Goal: Information Seeking & Learning: Learn about a topic

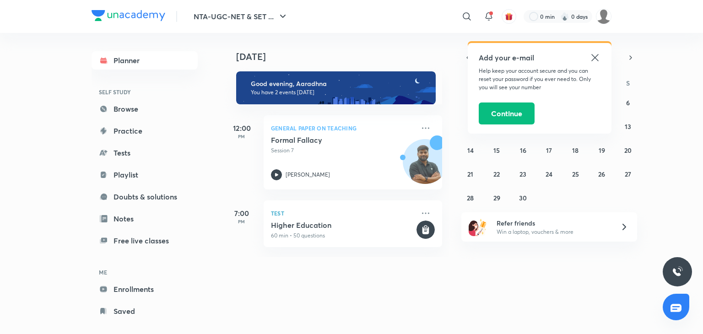
click at [595, 61] on icon at bounding box center [595, 57] width 11 height 11
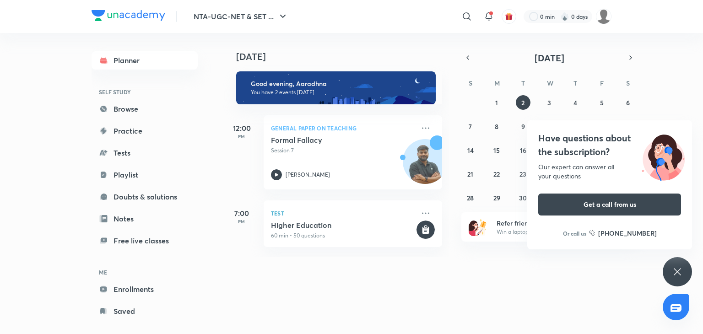
click at [679, 275] on icon at bounding box center [677, 271] width 11 height 11
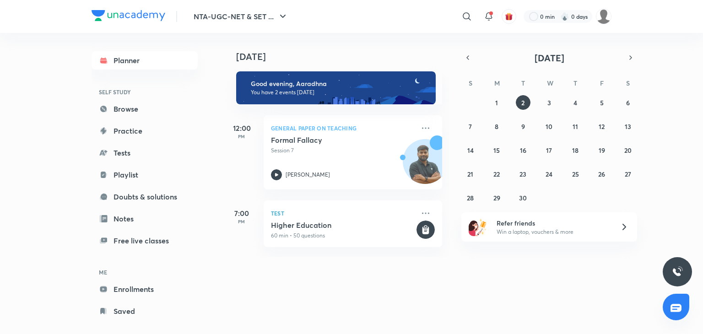
drag, startPoint x: 658, startPoint y: 16, endPoint x: 684, endPoint y: 19, distance: 26.4
click at [684, 19] on header "NTA-UGC-NET & SET ... ​ 0 min 0 days" at bounding box center [351, 16] width 703 height 33
click at [663, 115] on div "[DATE] Good evening, Aaradhna You have 2 events [DATE] 12:00 PM General Paper o…" at bounding box center [462, 145] width 478 height 224
click at [673, 117] on div "[DATE] Good evening, Aaradhna You have 2 events [DATE] 12:00 PM General Paper o…" at bounding box center [462, 145] width 478 height 224
click at [470, 58] on icon "button" at bounding box center [467, 58] width 7 height 8
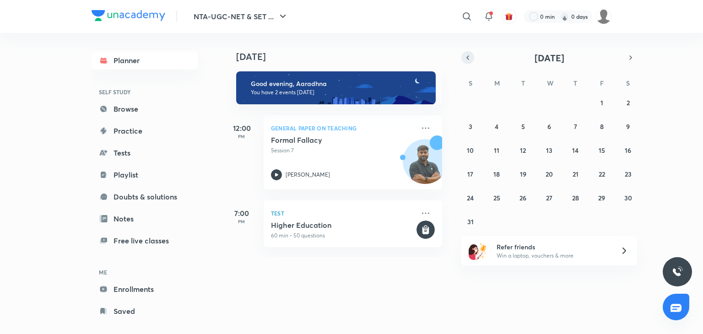
click at [470, 58] on icon "button" at bounding box center [467, 58] width 7 height 8
click at [496, 170] on abbr "21" at bounding box center [497, 174] width 6 height 9
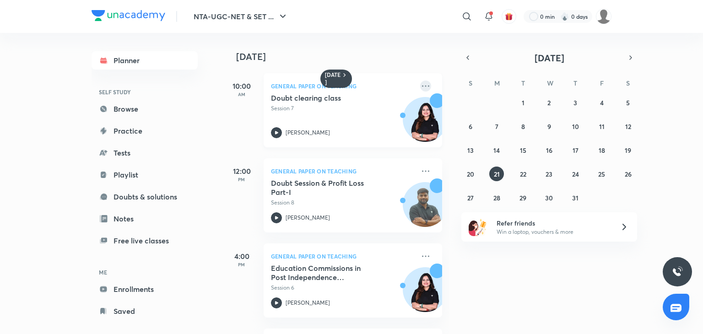
click at [421, 83] on icon at bounding box center [425, 86] width 11 height 11
click at [645, 45] on div "[DATE] 10:00 AM General Paper on Teaching Doubt clearing class Session 7 Toshib…" at bounding box center [462, 183] width 478 height 301
click at [420, 169] on icon at bounding box center [425, 171] width 11 height 11
click at [410, 47] on div "[DATE]" at bounding box center [337, 47] width 228 height 29
click at [420, 88] on icon at bounding box center [425, 86] width 11 height 11
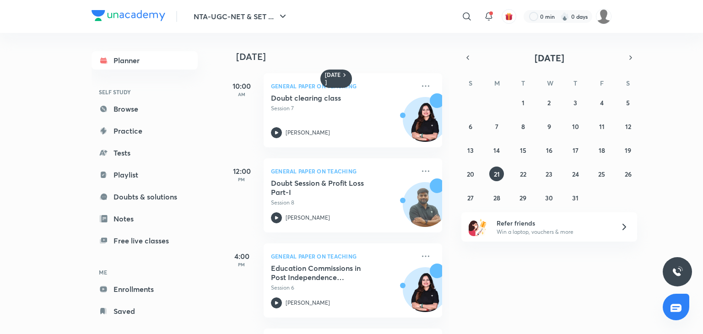
click at [418, 50] on div "[DATE]" at bounding box center [337, 47] width 228 height 29
click at [420, 176] on icon at bounding box center [425, 171] width 11 height 11
click at [428, 48] on div "[DATE]" at bounding box center [337, 47] width 228 height 29
click at [420, 167] on icon at bounding box center [425, 171] width 11 height 11
click at [402, 55] on h4 "[DATE]" at bounding box center [343, 56] width 215 height 11
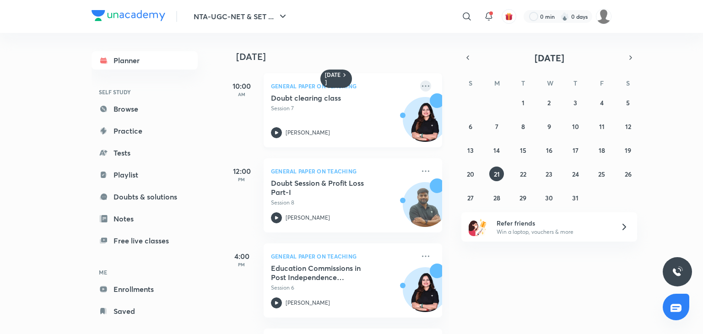
click at [420, 87] on icon at bounding box center [425, 86] width 11 height 11
click at [417, 61] on h4 "[DATE]" at bounding box center [343, 56] width 215 height 11
click at [420, 172] on icon at bounding box center [425, 171] width 11 height 11
click at [401, 58] on h4 "[DATE]" at bounding box center [343, 56] width 215 height 11
click at [385, 53] on h4 "[DATE]" at bounding box center [343, 56] width 215 height 11
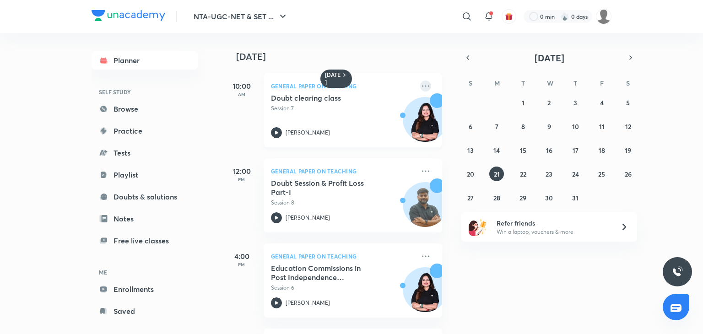
click at [420, 87] on icon at bounding box center [425, 86] width 11 height 11
click at [418, 61] on h4 "[DATE]" at bounding box center [343, 56] width 215 height 11
click at [420, 86] on icon at bounding box center [425, 86] width 11 height 11
click at [424, 59] on h4 "[DATE]" at bounding box center [343, 56] width 215 height 11
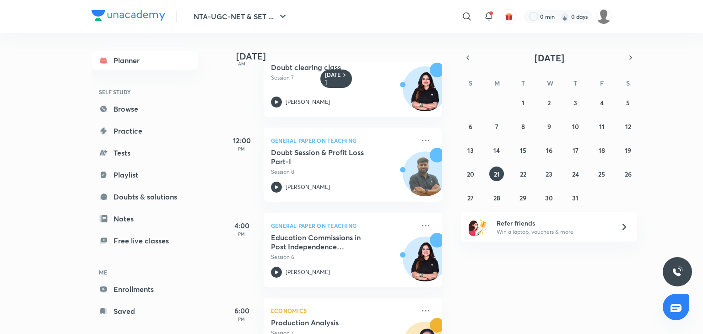
scroll to position [41, 0]
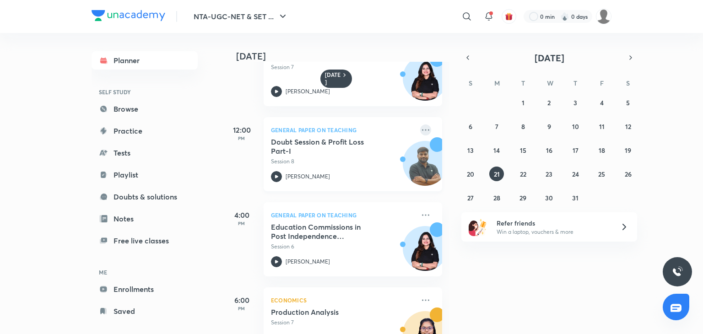
click at [423, 129] on icon at bounding box center [425, 130] width 11 height 11
click at [408, 33] on div "[DATE]" at bounding box center [337, 47] width 228 height 29
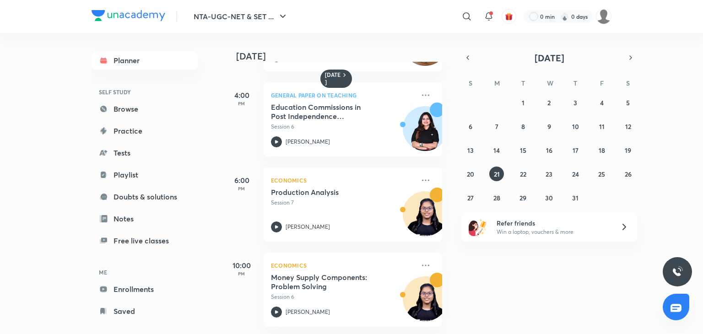
scroll to position [168, 0]
click at [420, 90] on icon at bounding box center [425, 95] width 11 height 11
click at [421, 56] on h4 "[DATE]" at bounding box center [343, 56] width 215 height 11
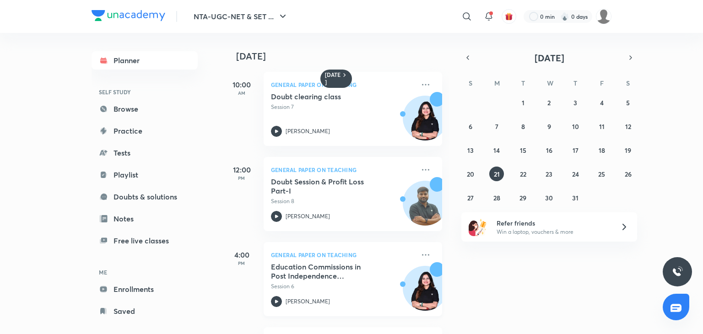
scroll to position [0, 0]
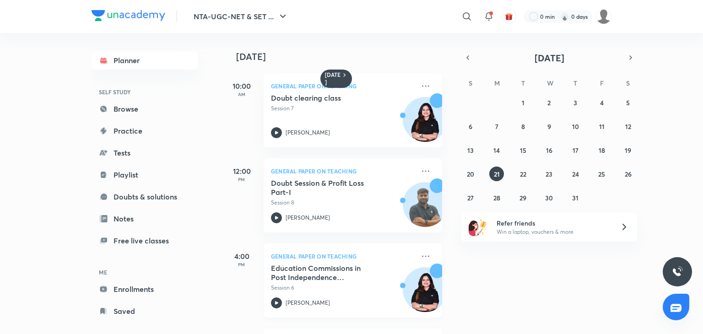
click at [425, 121] on img at bounding box center [425, 124] width 44 height 44
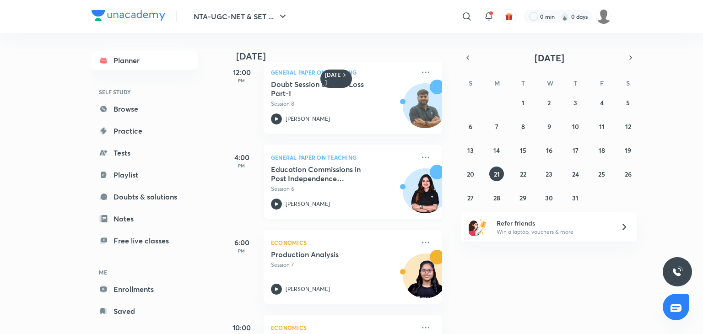
scroll to position [168, 0]
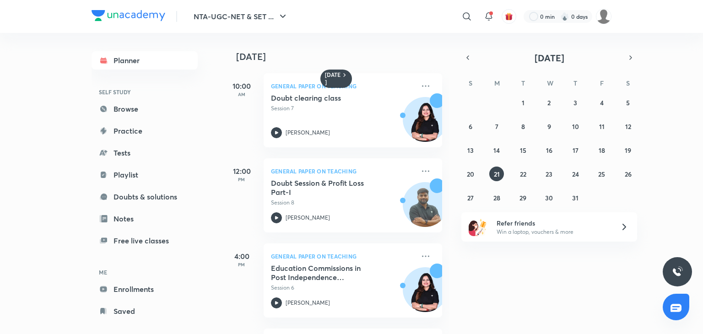
click at [654, 48] on div "[DATE] 10:00 AM General Paper on Teaching Doubt clearing class Session 7 Toshib…" at bounding box center [462, 183] width 478 height 301
click at [420, 85] on icon at bounding box center [425, 86] width 11 height 11
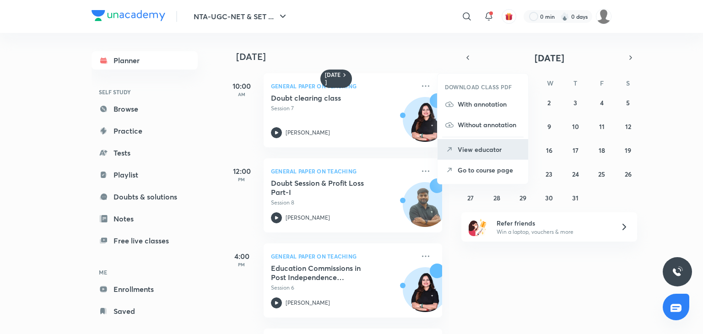
click at [458, 153] on p "View educator" at bounding box center [489, 150] width 63 height 10
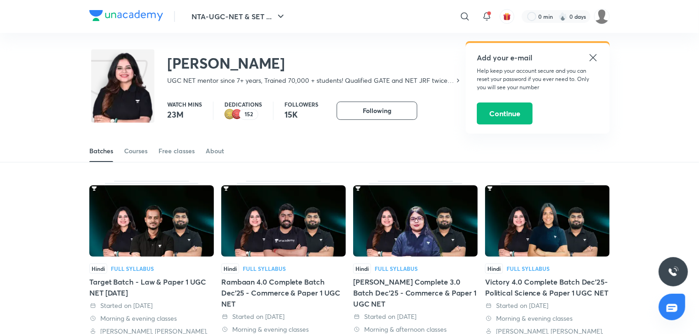
click at [593, 57] on icon at bounding box center [592, 57] width 7 height 7
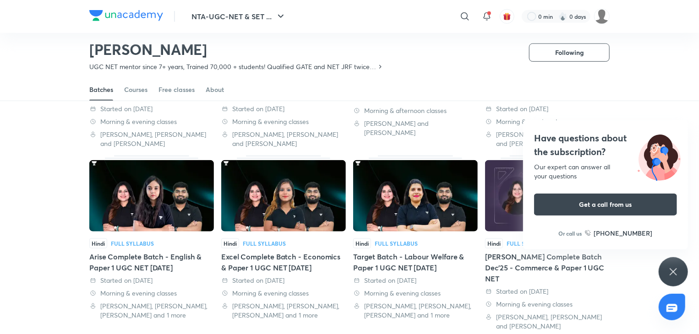
scroll to position [244, 0]
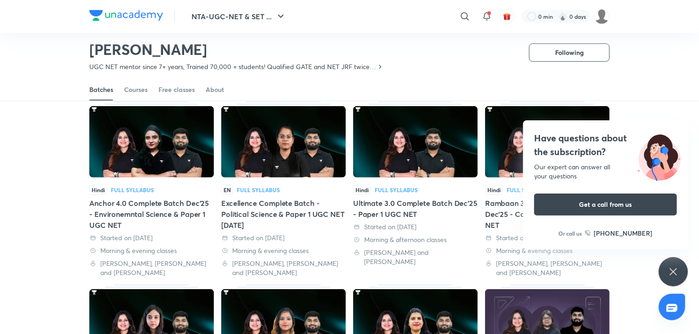
click at [671, 265] on div "Have questions about the subscription? Our expert can answer all your questions…" at bounding box center [672, 271] width 29 height 29
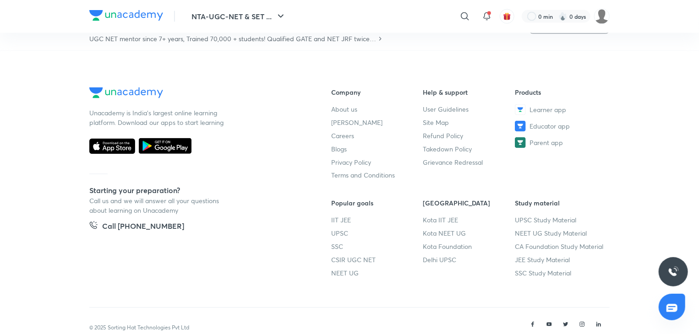
scroll to position [0, 0]
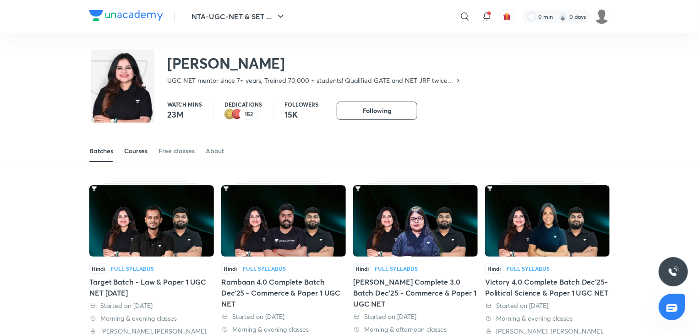
click at [146, 155] on div "Courses" at bounding box center [135, 150] width 23 height 9
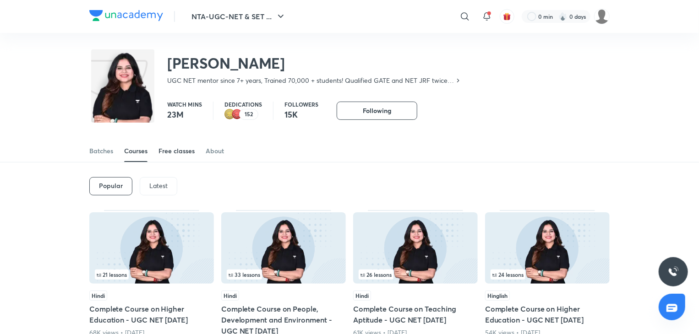
click at [176, 156] on link "Free classes" at bounding box center [176, 151] width 36 height 22
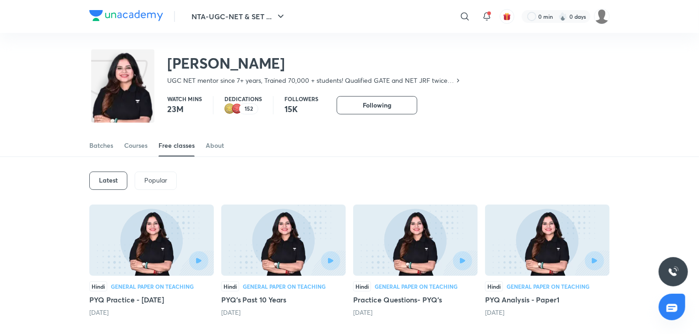
scroll to position [40, 0]
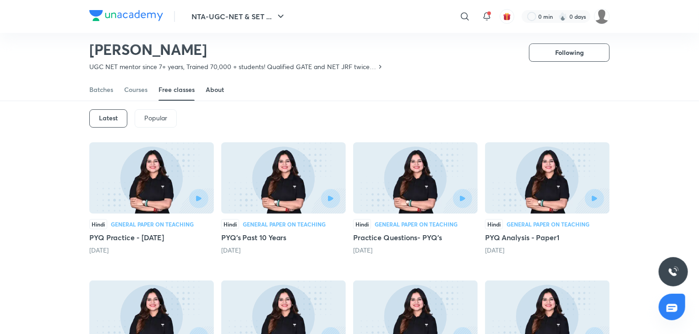
click at [211, 94] on link "About" at bounding box center [215, 90] width 18 height 22
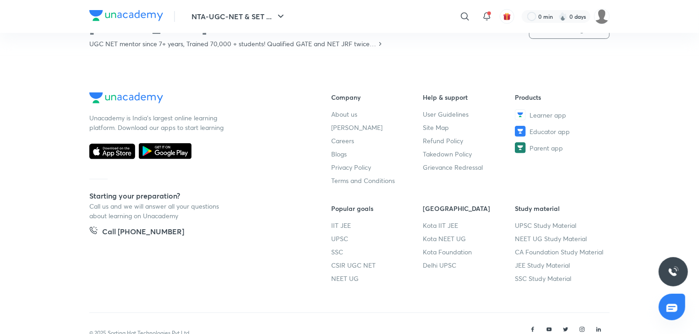
scroll to position [191, 0]
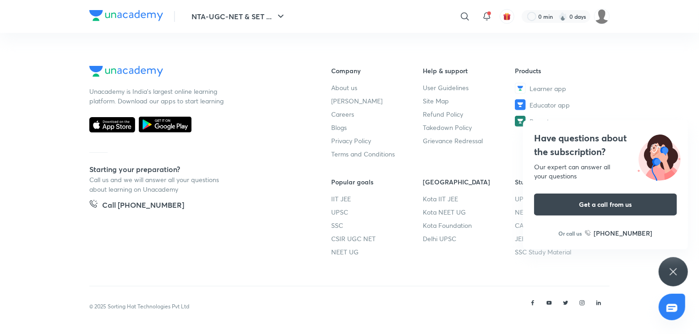
click at [678, 270] on icon at bounding box center [672, 271] width 11 height 11
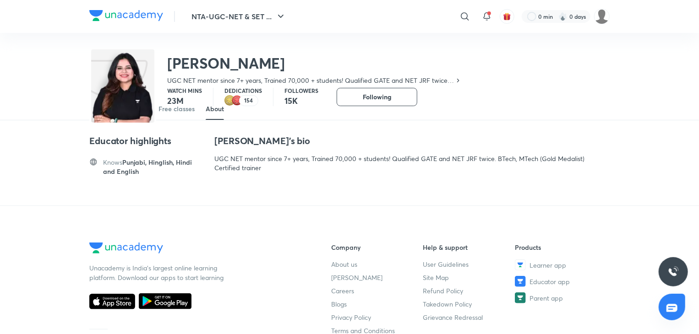
scroll to position [0, 0]
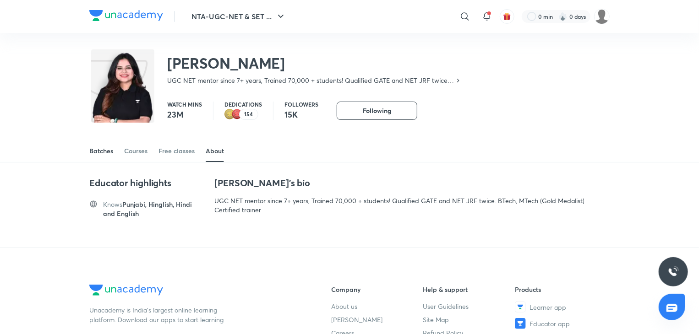
click at [109, 148] on div "Batches" at bounding box center [101, 150] width 24 height 9
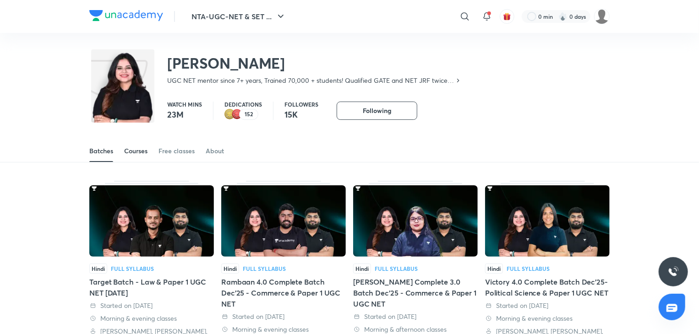
click at [143, 154] on div "Courses" at bounding box center [135, 150] width 23 height 9
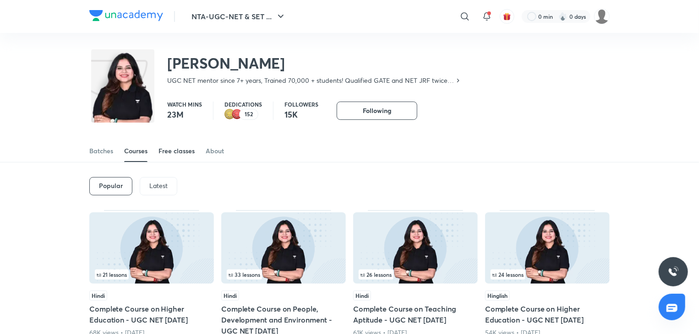
click at [172, 152] on div "Free classes" at bounding box center [176, 150] width 36 height 9
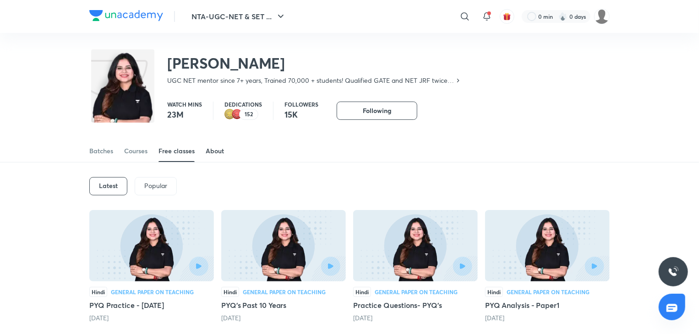
click at [209, 152] on div "About" at bounding box center [215, 150] width 18 height 9
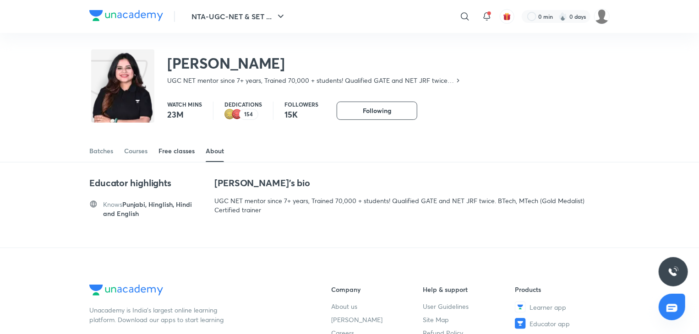
click at [168, 155] on div "Free classes" at bounding box center [176, 150] width 36 height 9
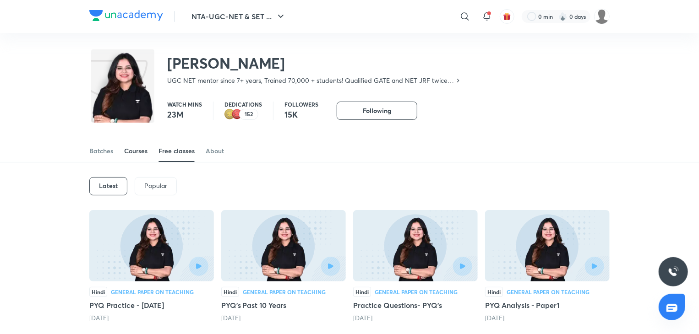
click at [139, 154] on div "Courses" at bounding box center [135, 150] width 23 height 9
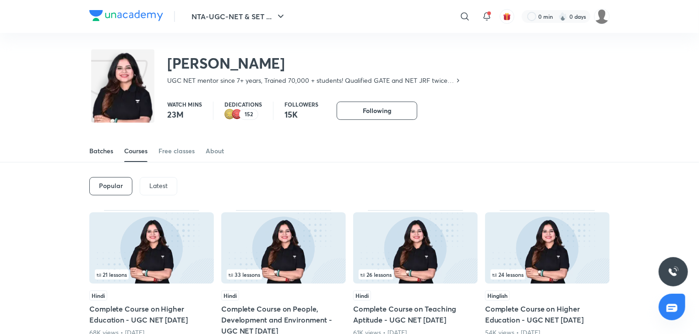
click at [103, 155] on div "Batches" at bounding box center [101, 150] width 24 height 9
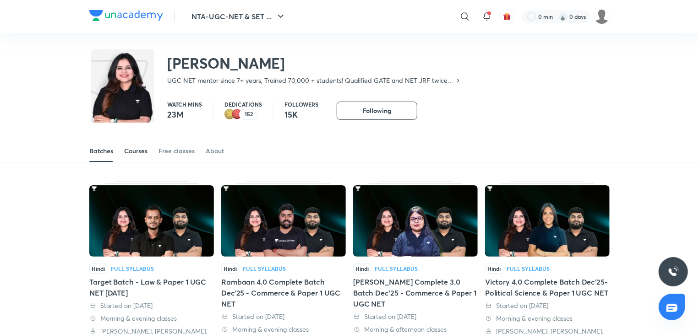
click at [131, 156] on link "Courses" at bounding box center [135, 151] width 23 height 22
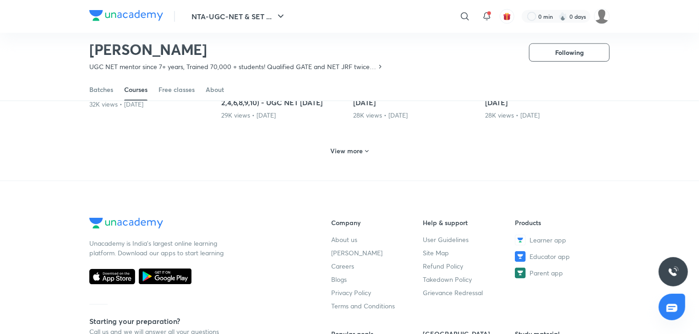
scroll to position [466, 0]
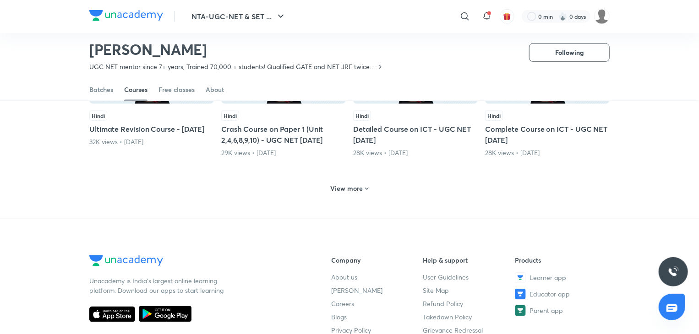
click at [354, 190] on h6 "View more" at bounding box center [347, 188] width 33 height 9
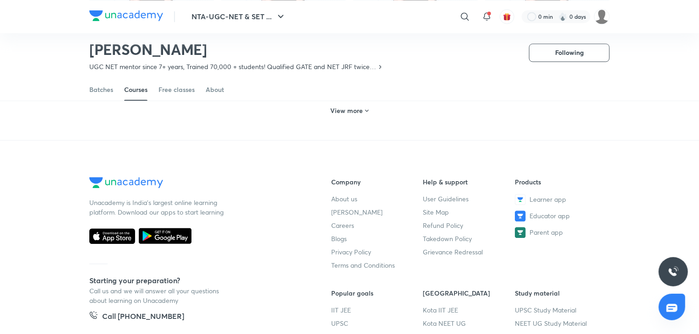
scroll to position [875, 0]
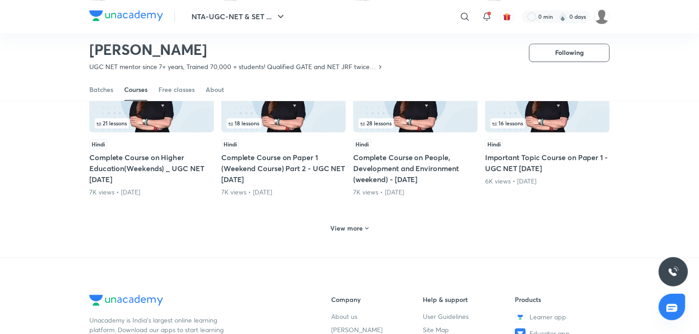
click at [358, 233] on h6 "View more" at bounding box center [347, 228] width 33 height 9
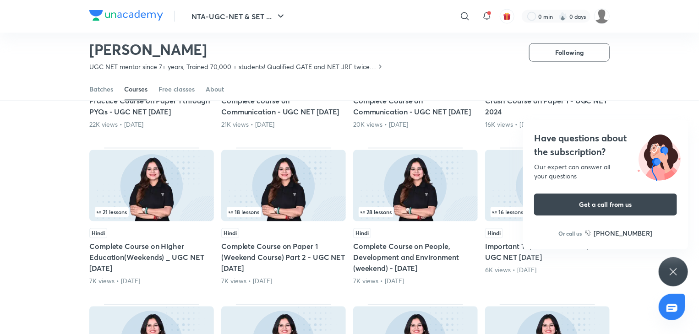
scroll to position [785, 0]
click at [673, 273] on icon at bounding box center [672, 271] width 11 height 11
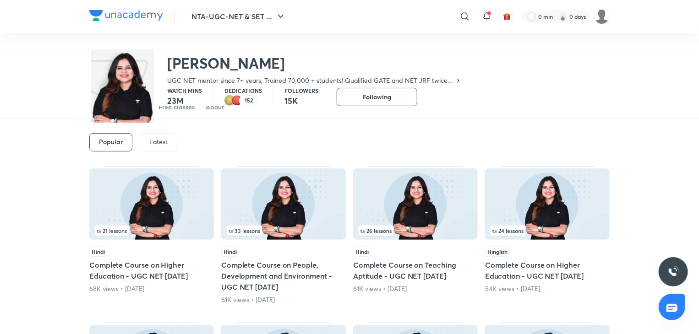
scroll to position [0, 0]
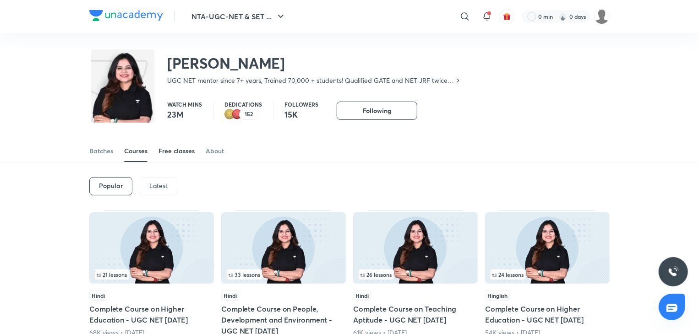
click at [189, 152] on div "Free classes" at bounding box center [176, 150] width 36 height 9
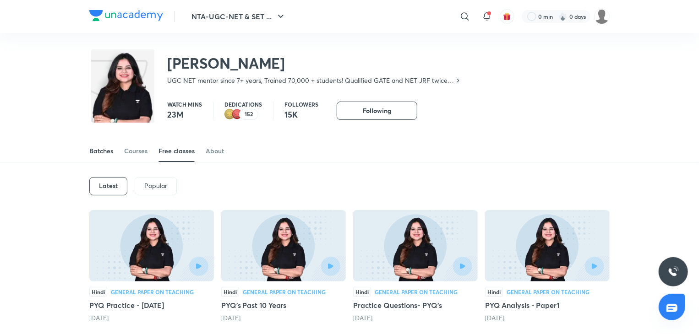
click at [106, 155] on div "Batches" at bounding box center [101, 150] width 24 height 9
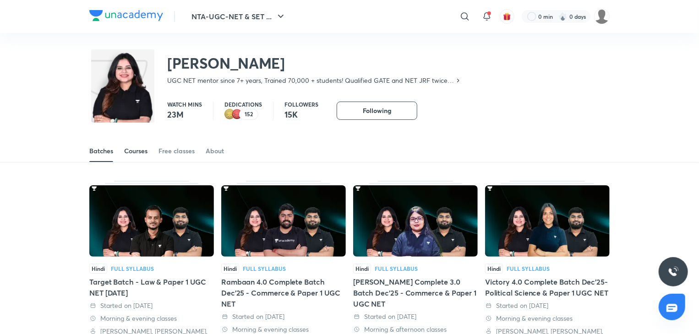
click at [137, 155] on div "Courses" at bounding box center [135, 150] width 23 height 9
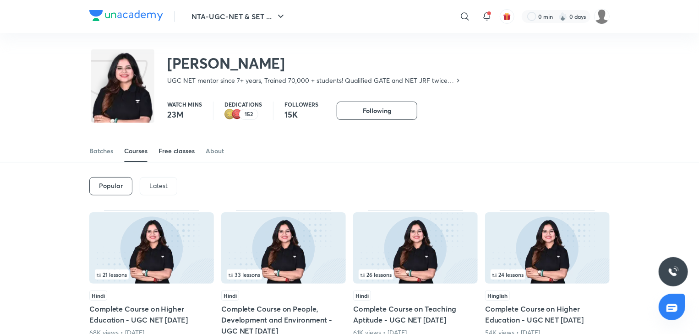
click at [163, 154] on div "Free classes" at bounding box center [176, 150] width 36 height 9
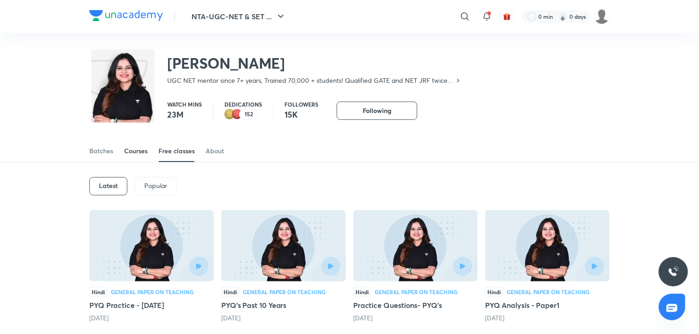
click at [138, 153] on div "Courses" at bounding box center [135, 150] width 23 height 9
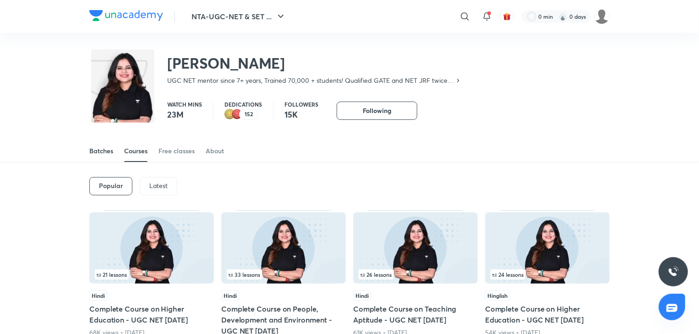
click at [103, 153] on div "Batches" at bounding box center [101, 150] width 24 height 9
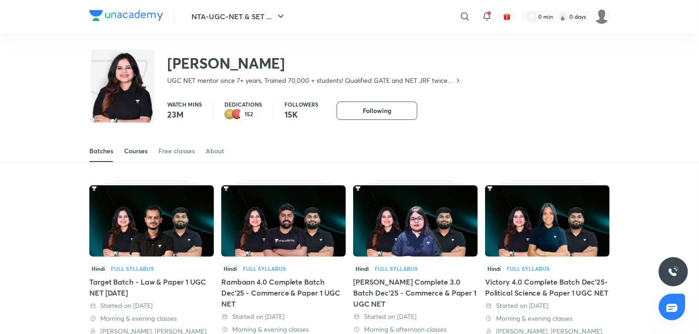
click at [137, 155] on div "Courses" at bounding box center [135, 150] width 23 height 9
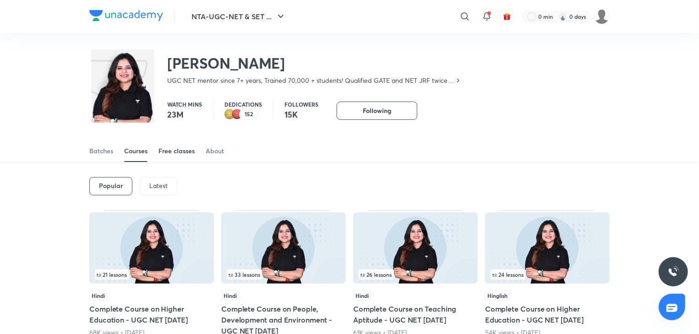
click at [169, 152] on div "Free classes" at bounding box center [176, 150] width 36 height 9
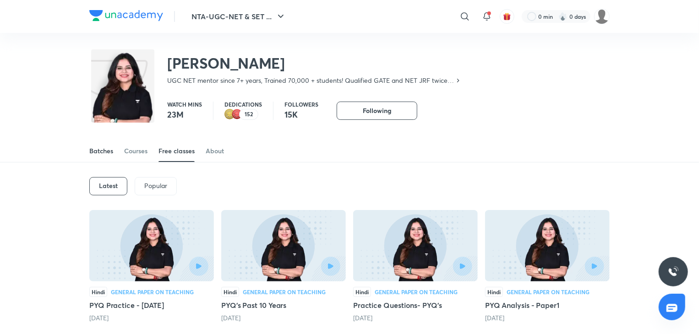
click at [103, 153] on div "Batches" at bounding box center [101, 150] width 24 height 9
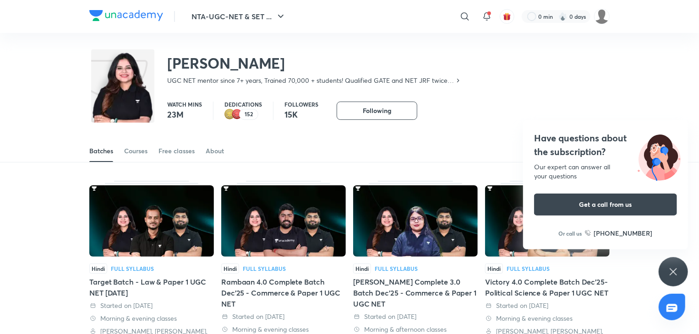
click at [673, 271] on icon at bounding box center [672, 271] width 7 height 7
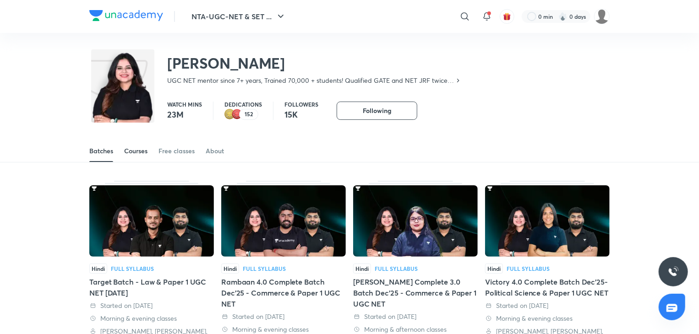
click at [143, 156] on link "Courses" at bounding box center [135, 151] width 23 height 22
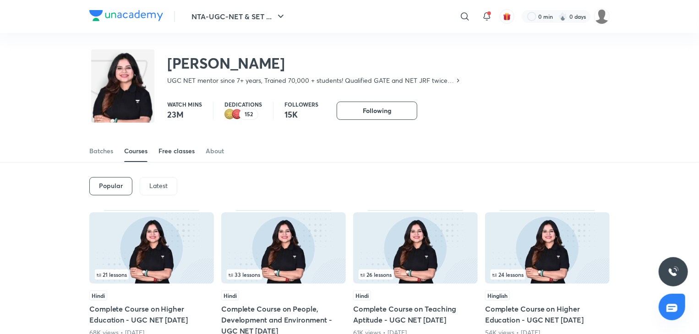
click at [164, 151] on div "Free classes" at bounding box center [176, 150] width 36 height 9
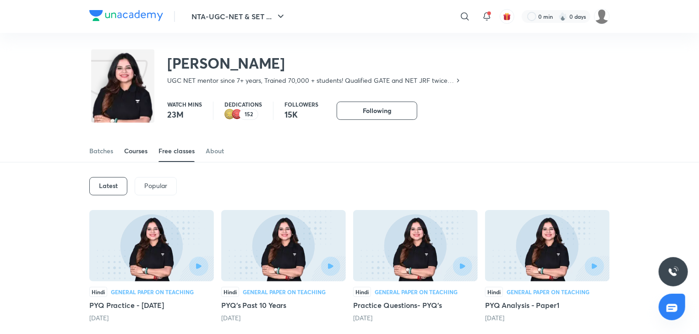
click at [144, 151] on div "Courses" at bounding box center [135, 150] width 23 height 9
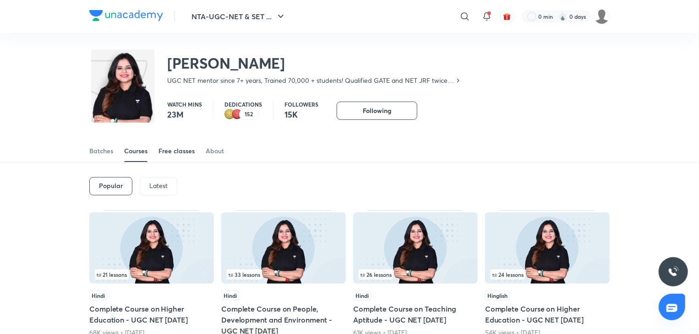
click at [185, 153] on div "Free classes" at bounding box center [176, 150] width 36 height 9
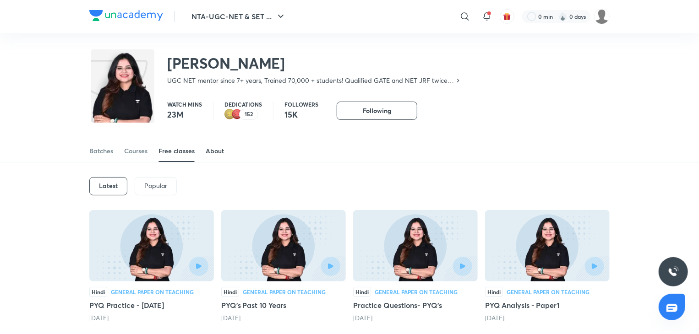
click at [207, 154] on div "About" at bounding box center [215, 150] width 18 height 9
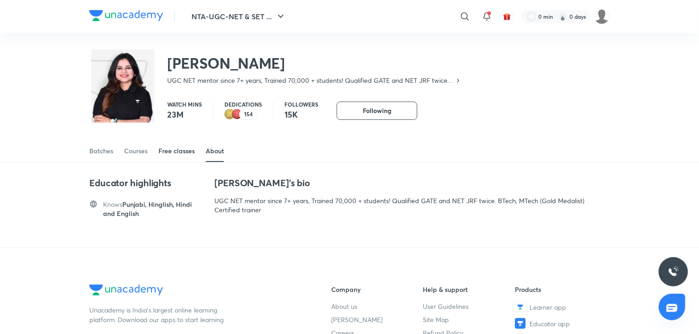
click at [184, 154] on div "Free classes" at bounding box center [176, 150] width 36 height 9
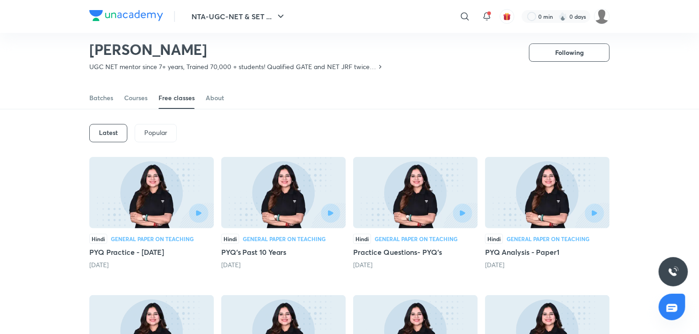
scroll to position [25, 0]
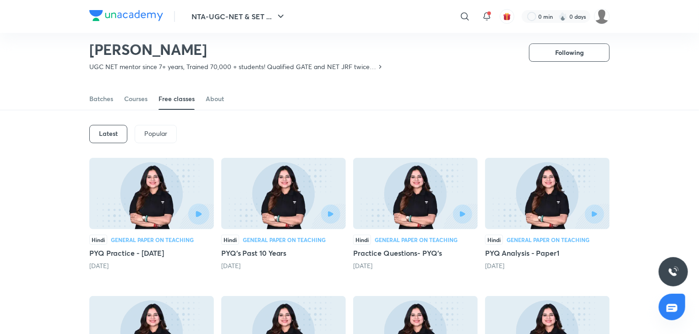
click at [198, 218] on button "button" at bounding box center [198, 214] width 21 height 21
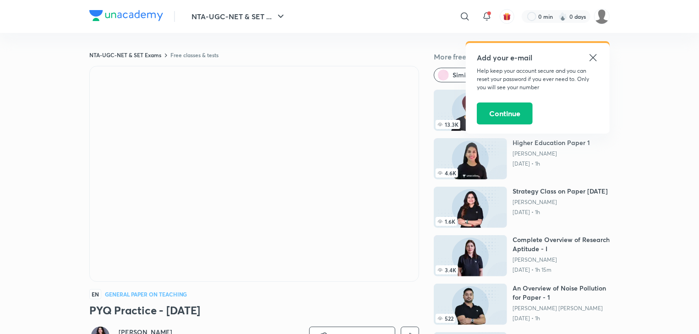
click at [592, 55] on icon at bounding box center [592, 57] width 11 height 11
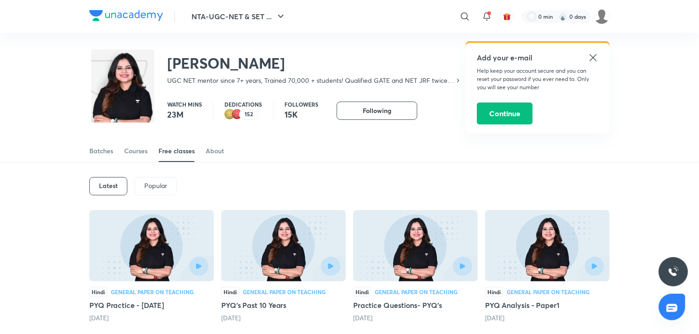
click at [591, 56] on icon at bounding box center [592, 57] width 11 height 11
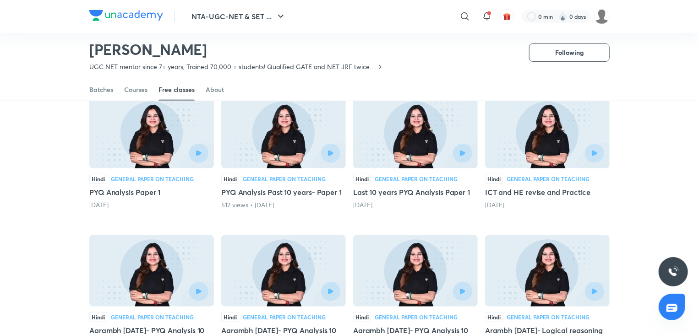
scroll to position [225, 0]
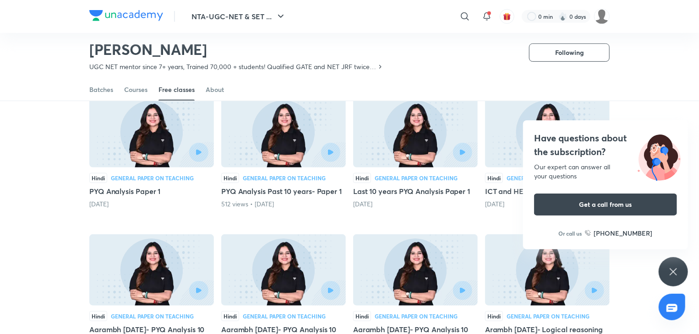
click at [664, 264] on div "Have questions about the subscription? Our expert can answer all your questions…" at bounding box center [672, 271] width 29 height 29
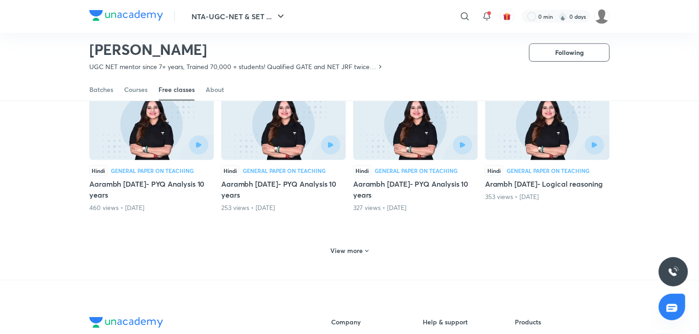
scroll to position [371, 0]
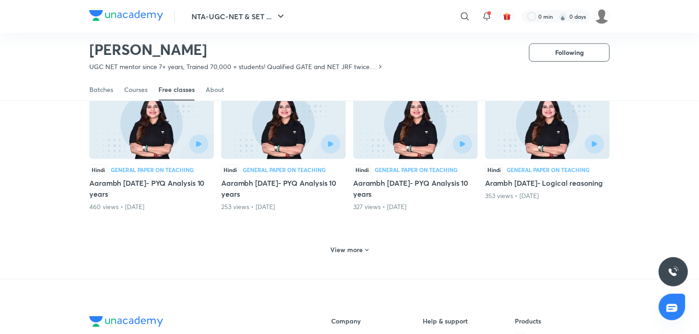
click at [361, 250] on h6 "View more" at bounding box center [347, 249] width 33 height 9
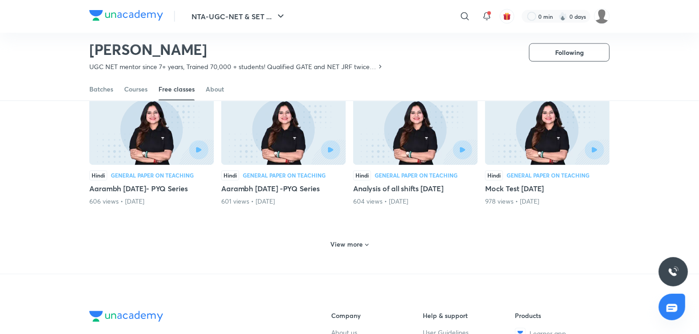
scroll to position [807, 0]
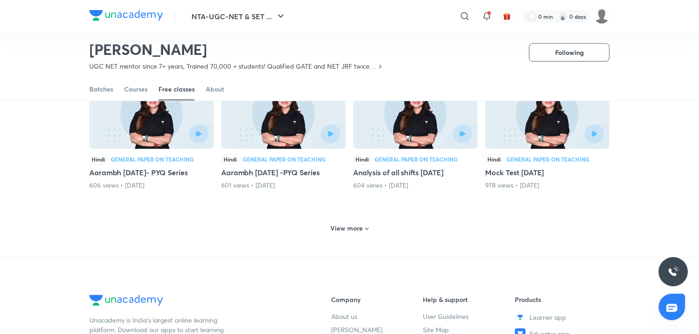
click at [353, 233] on h6 "View more" at bounding box center [347, 228] width 33 height 9
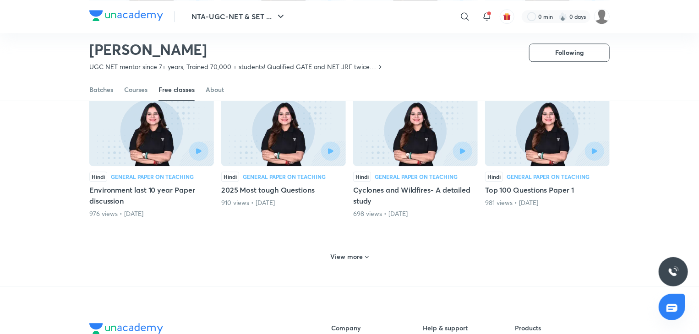
scroll to position [1216, 0]
click at [348, 261] on h6 "View more" at bounding box center [347, 256] width 33 height 9
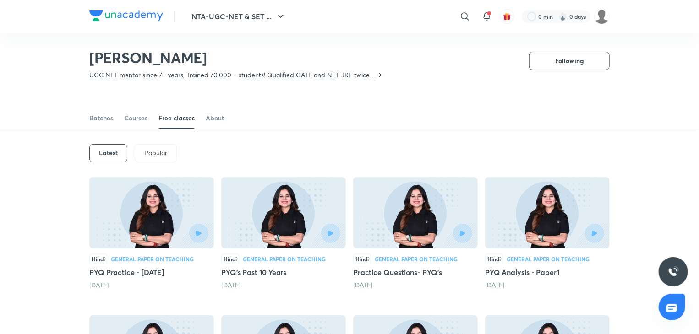
scroll to position [0, 0]
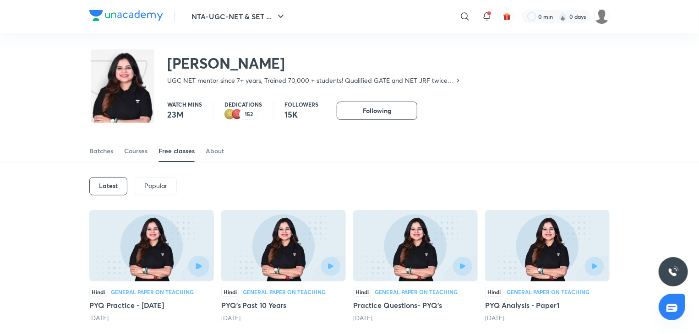
click at [198, 269] on icon "button" at bounding box center [198, 266] width 6 height 6
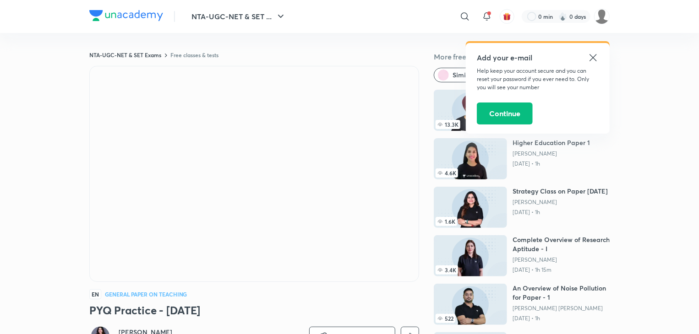
click at [591, 58] on icon at bounding box center [592, 57] width 11 height 11
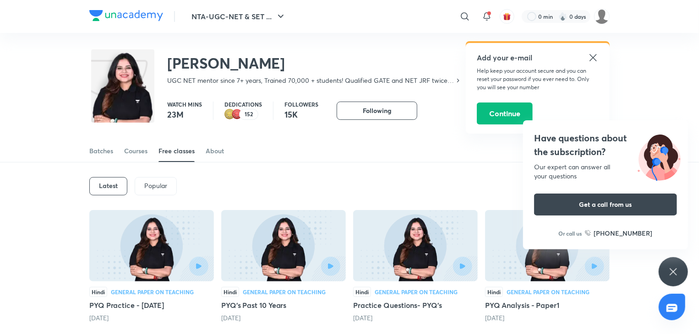
click at [597, 58] on icon at bounding box center [592, 57] width 11 height 11
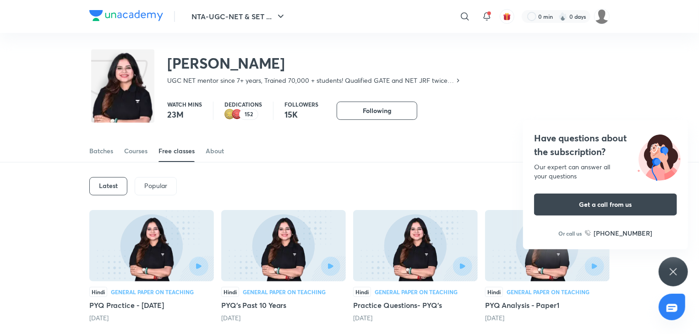
click at [677, 271] on icon at bounding box center [672, 271] width 11 height 11
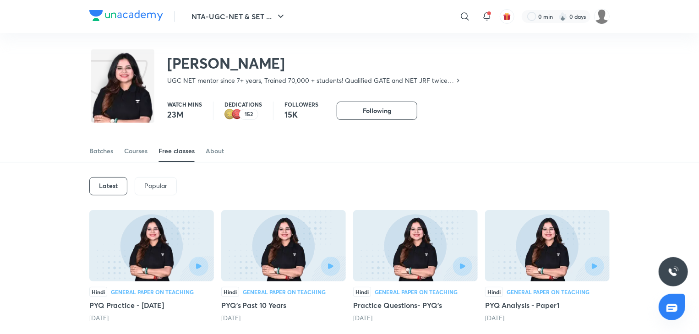
click at [602, 91] on div "[PERSON_NAME] UGC NET mentor since 7+ years, Trained 70,000 + students! Qualifi…" at bounding box center [349, 63] width 520 height 60
